Goal: Task Accomplishment & Management: Manage account settings

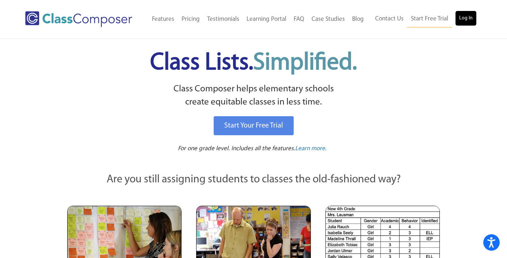
click at [467, 20] on link "Log In" at bounding box center [466, 18] width 21 height 15
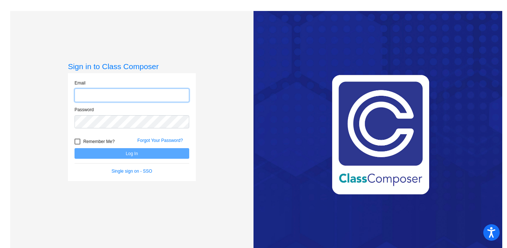
type input "[EMAIL_ADDRESS][PERSON_NAME][DOMAIN_NAME]"
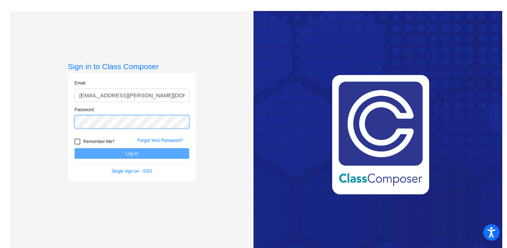
click at [131, 153] on button "Log In" at bounding box center [132, 153] width 115 height 11
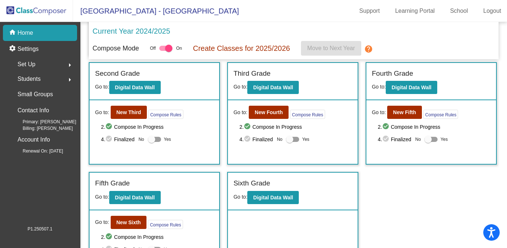
scroll to position [128, 0]
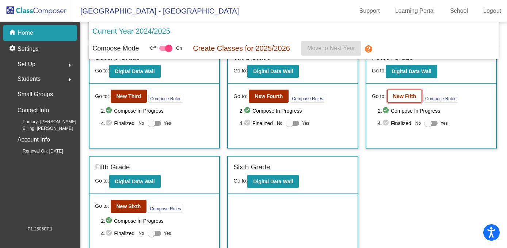
click at [403, 95] on b "New Fifth" at bounding box center [404, 96] width 23 height 6
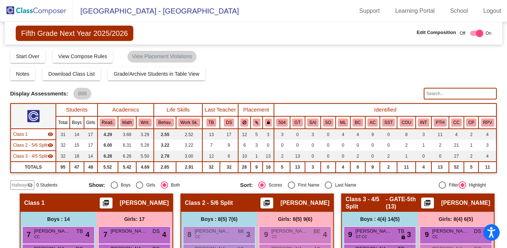
click at [53, 10] on img at bounding box center [36, 11] width 73 height 22
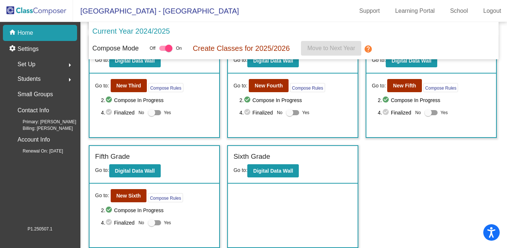
scroll to position [138, 0]
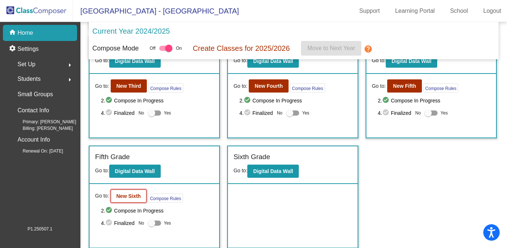
click at [130, 192] on button "New Sixth" at bounding box center [129, 195] width 36 height 13
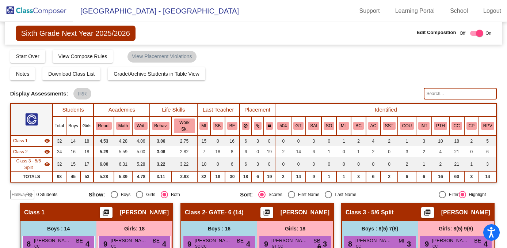
click at [269, 86] on div "Display Scores for Years: 2023 - 2024 2024 - 2025 Grade/Archive Students in Tab…" at bounding box center [253, 124] width 487 height 150
click at [49, 9] on img at bounding box center [36, 11] width 73 height 22
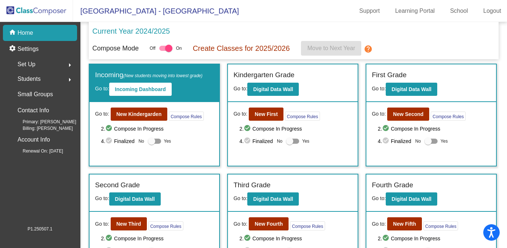
click at [163, 49] on div at bounding box center [165, 48] width 13 height 5
click at [163, 51] on input "checkbox" at bounding box center [163, 51] width 0 height 0
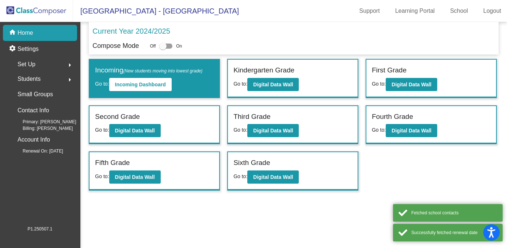
click at [172, 46] on div at bounding box center [165, 45] width 13 height 5
click at [163, 49] on input "checkbox" at bounding box center [163, 49] width 0 height 0
checkbox input "true"
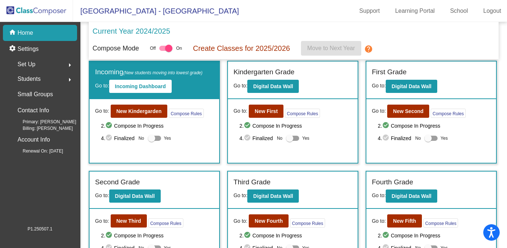
scroll to position [3, 0]
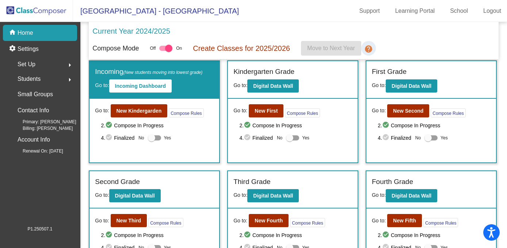
click at [372, 51] on mat-icon "help" at bounding box center [368, 49] width 9 height 9
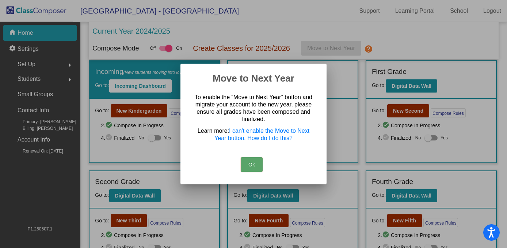
click at [372, 51] on div at bounding box center [253, 124] width 507 height 248
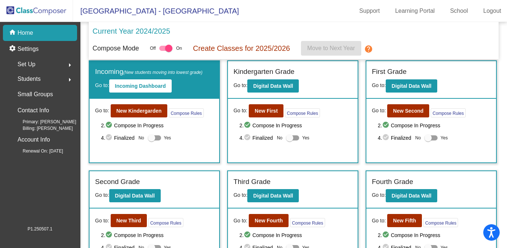
click at [159, 139] on div at bounding box center [154, 137] width 13 height 5
click at [152, 140] on input "Yes" at bounding box center [151, 140] width 0 height 0
checkbox input "true"
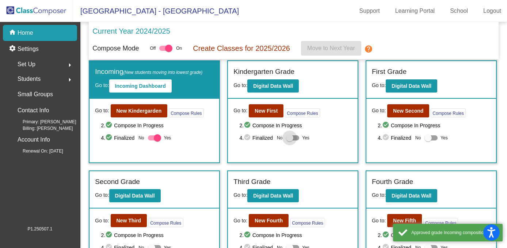
click at [297, 140] on div at bounding box center [292, 137] width 13 height 5
click at [290, 140] on input "Yes" at bounding box center [289, 140] width 0 height 0
checkbox input "true"
click at [436, 136] on label "Yes" at bounding box center [436, 137] width 23 height 9
click at [428, 140] on input "Yes" at bounding box center [428, 140] width 0 height 0
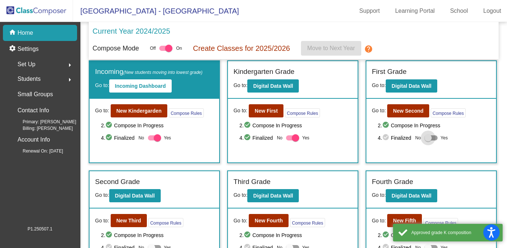
checkbox input "true"
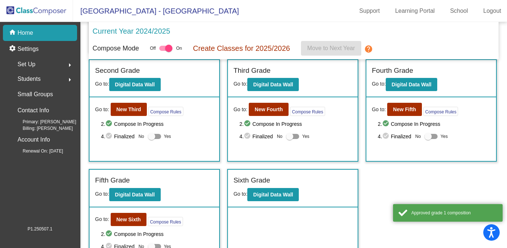
scroll to position [116, 0]
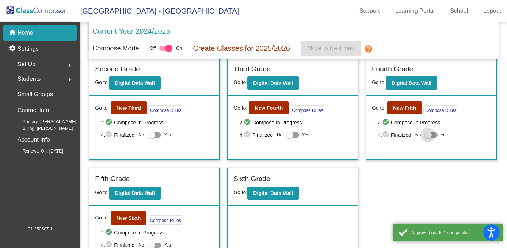
click at [434, 136] on div at bounding box center [431, 134] width 13 height 5
click at [428, 137] on input "Yes" at bounding box center [428, 137] width 0 height 0
checkbox input "true"
click at [297, 135] on div at bounding box center [292, 134] width 13 height 5
click at [290, 137] on input "Yes" at bounding box center [289, 137] width 0 height 0
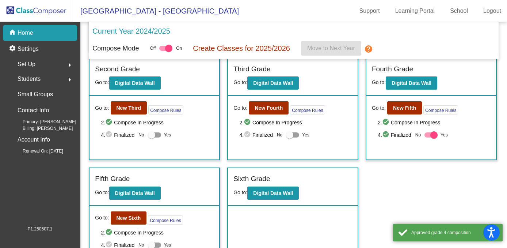
checkbox input "true"
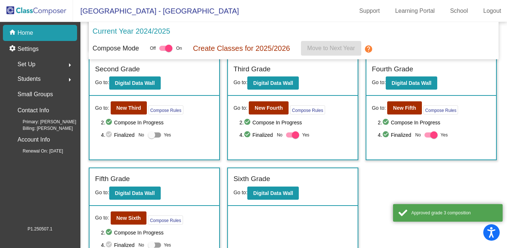
click at [158, 135] on div at bounding box center [154, 134] width 13 height 5
click at [152, 137] on input "Yes" at bounding box center [151, 137] width 0 height 0
checkbox input "true"
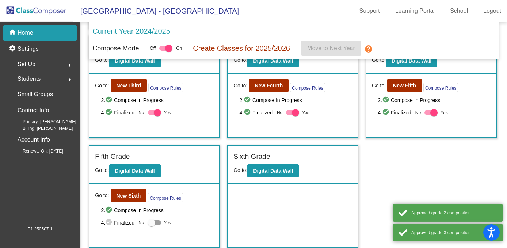
scroll to position [138, 0]
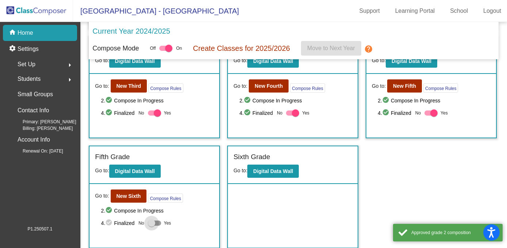
click at [159, 224] on div at bounding box center [154, 222] width 13 height 5
click at [152, 225] on input "Yes" at bounding box center [151, 225] width 0 height 0
checkbox input "true"
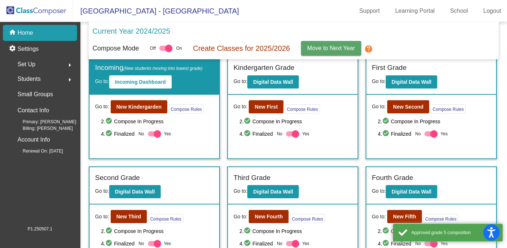
scroll to position [8, 0]
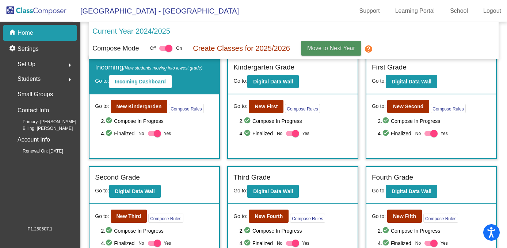
click at [321, 49] on span "Move to Next Year" at bounding box center [331, 48] width 48 height 6
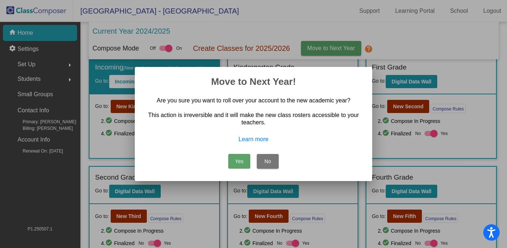
click at [240, 163] on button "Yes" at bounding box center [239, 161] width 22 height 15
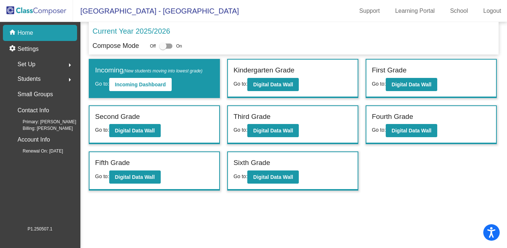
scroll to position [0, 0]
click at [271, 179] on b "Digital Data Wall" at bounding box center [273, 177] width 40 height 6
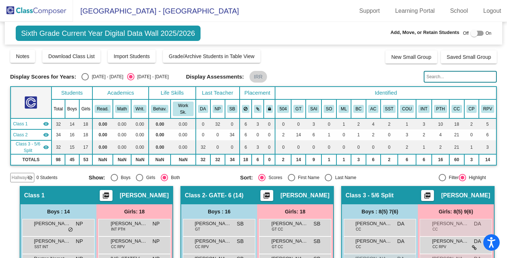
click at [50, 11] on img at bounding box center [36, 11] width 73 height 22
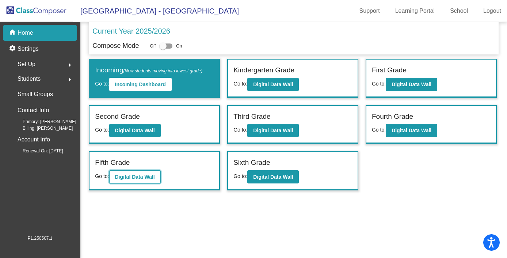
click at [155, 177] on b "Digital Data Wall" at bounding box center [135, 177] width 40 height 6
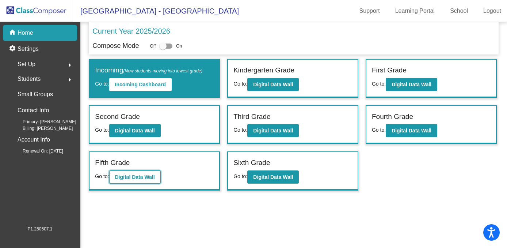
click at [147, 176] on b "Digital Data Wall" at bounding box center [135, 177] width 40 height 6
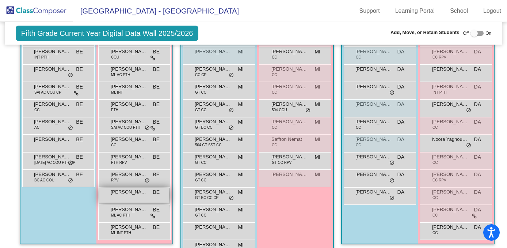
scroll to position [263, 0]
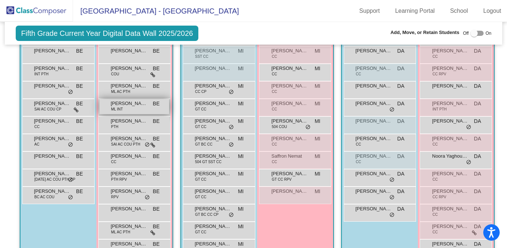
click at [129, 105] on span "[PERSON_NAME] Bakhsh" at bounding box center [129, 103] width 37 height 7
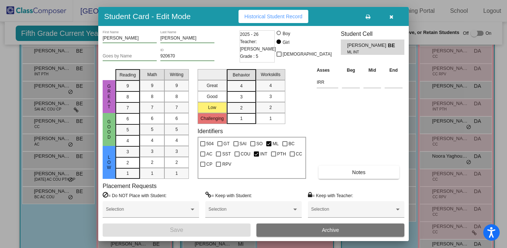
click at [305, 232] on button "Archive" at bounding box center [331, 229] width 148 height 13
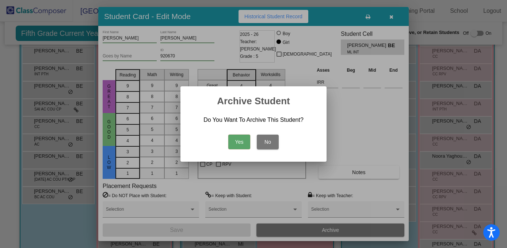
click at [230, 141] on button "Yes" at bounding box center [239, 141] width 22 height 15
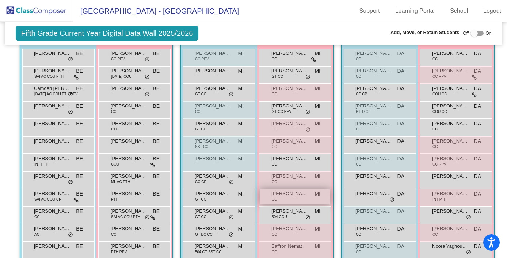
scroll to position [184, 0]
